Goal: Information Seeking & Learning: Learn about a topic

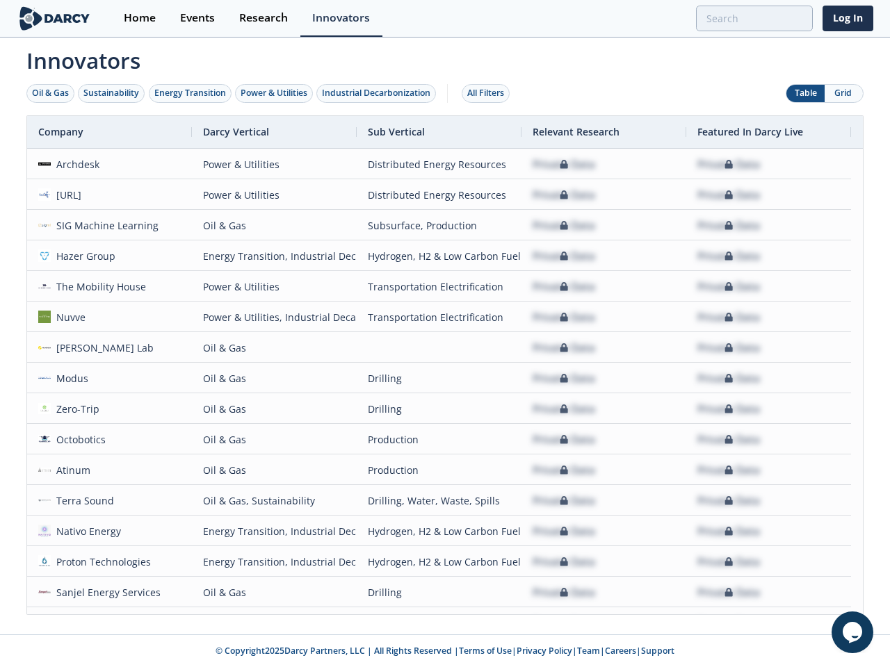
click at [51, 93] on div "Oil & Gas" at bounding box center [50, 93] width 37 height 13
click at [112, 93] on div "Sustainability" at bounding box center [111, 93] width 56 height 13
click at [190, 93] on div "Energy Transition" at bounding box center [190, 93] width 72 height 13
click at [275, 93] on div "Power & Utilities" at bounding box center [273, 93] width 67 height 13
click at [379, 93] on div "Industrial Decarbonization" at bounding box center [376, 93] width 108 height 13
